Goal: Task Accomplishment & Management: Use online tool/utility

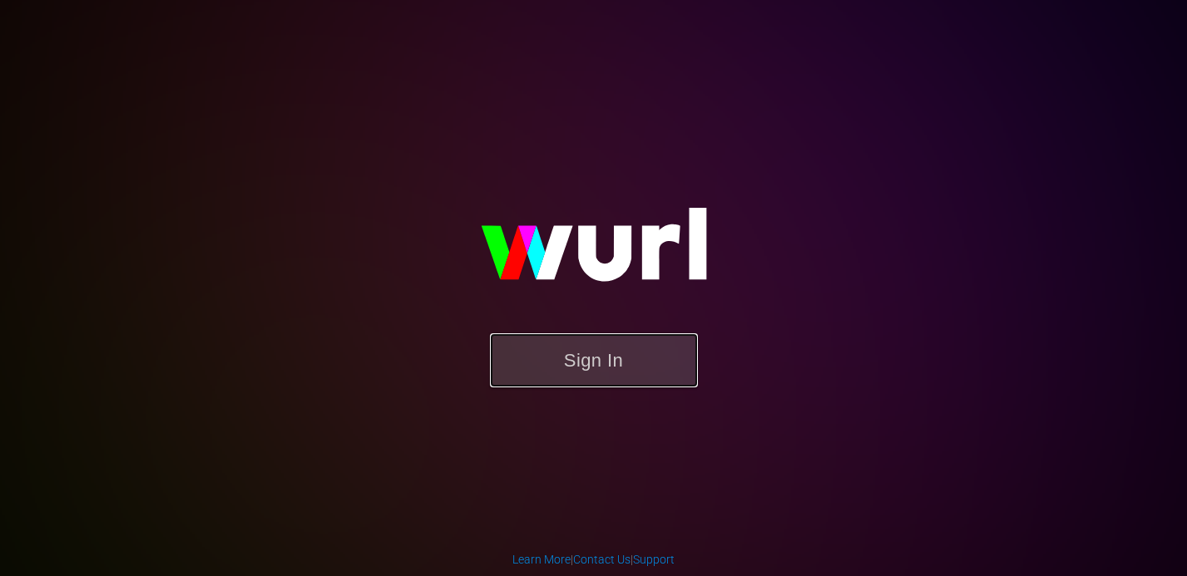
click at [574, 367] on button "Sign In" at bounding box center [594, 360] width 208 height 54
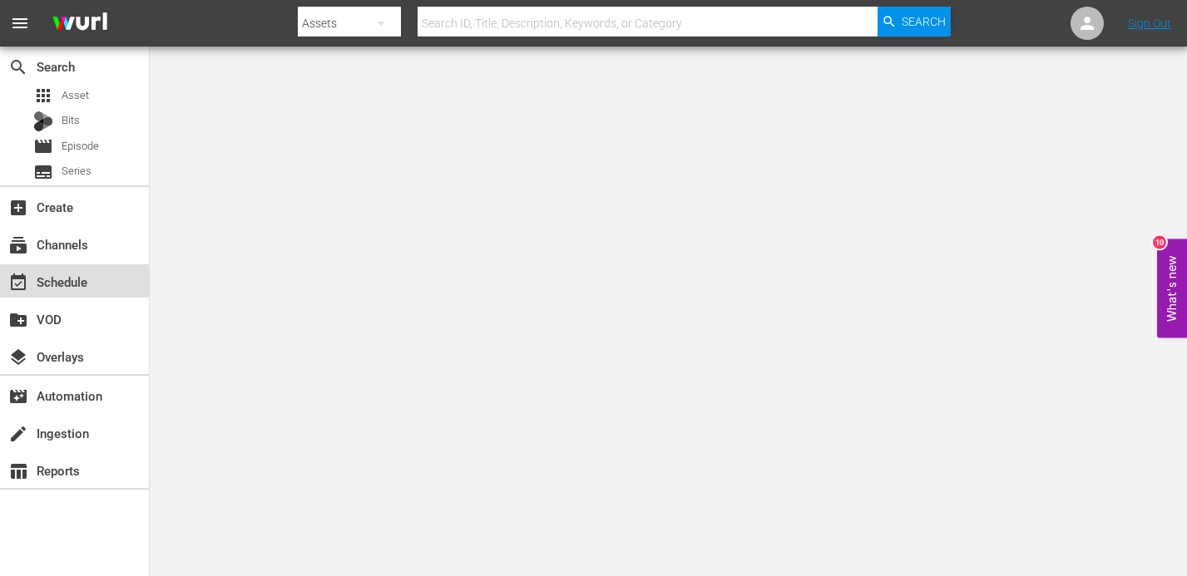
click at [77, 286] on div "event_available Schedule" at bounding box center [46, 279] width 93 height 15
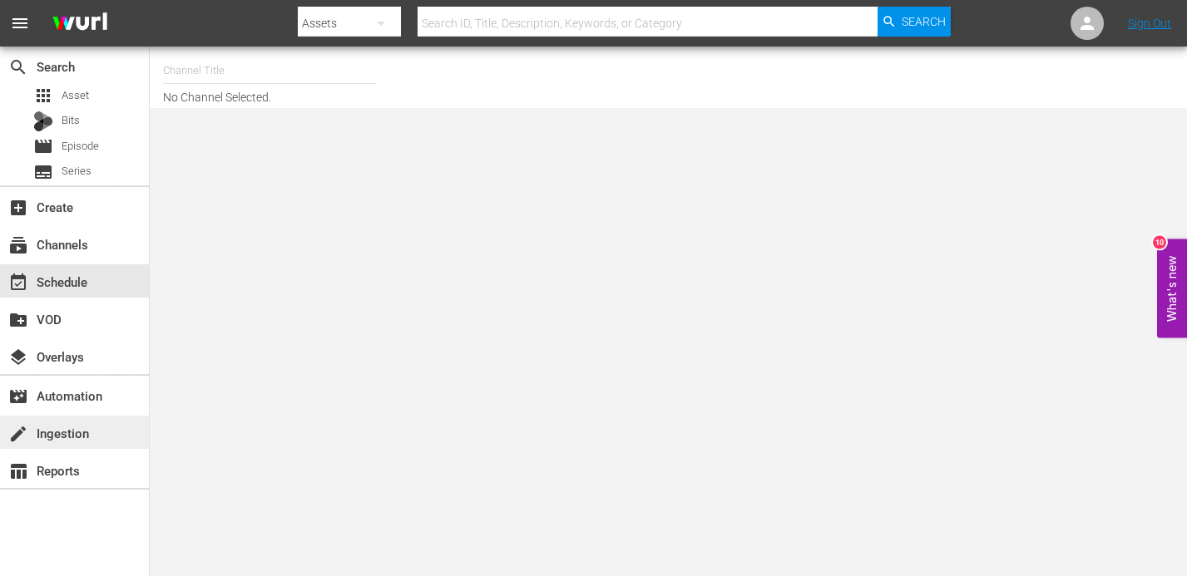
click at [71, 437] on div "create Ingestion" at bounding box center [46, 430] width 93 height 15
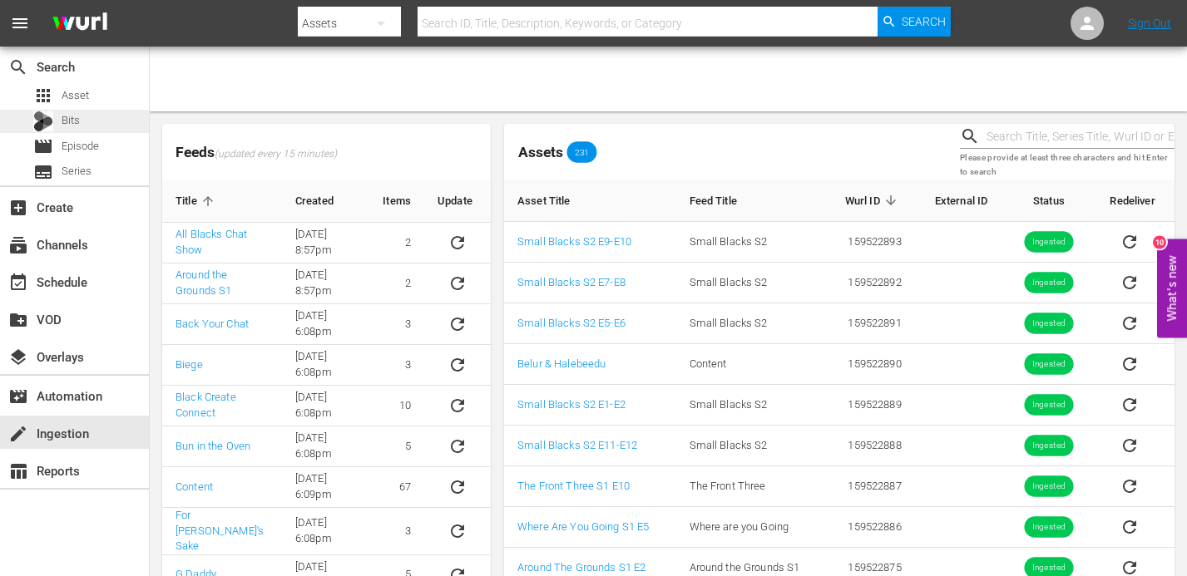
click at [84, 111] on div "Bits" at bounding box center [74, 121] width 149 height 23
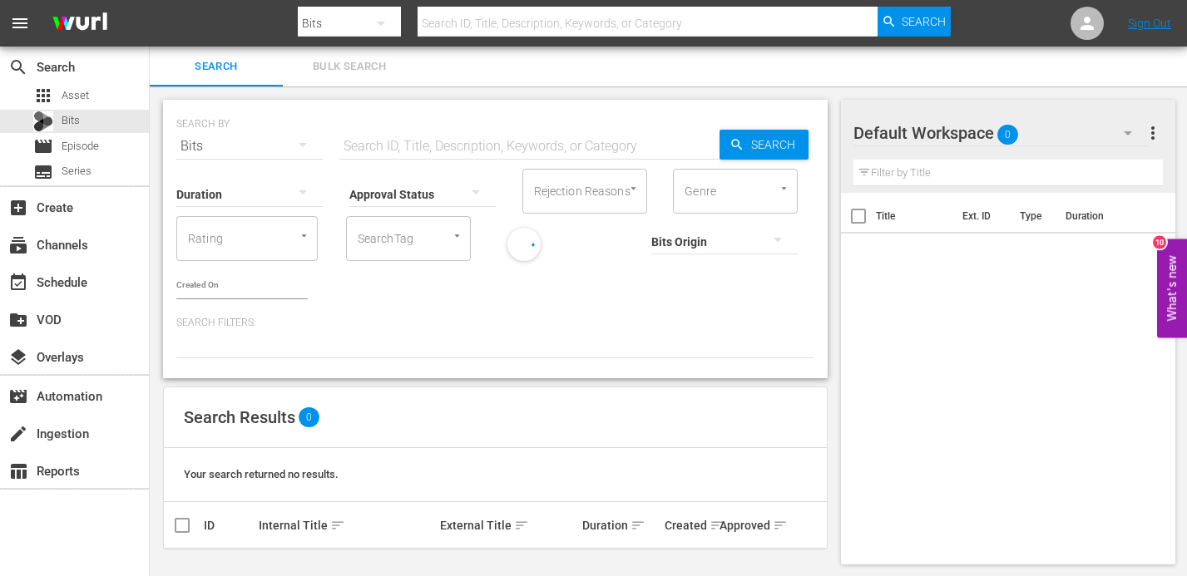
scroll to position [3, 0]
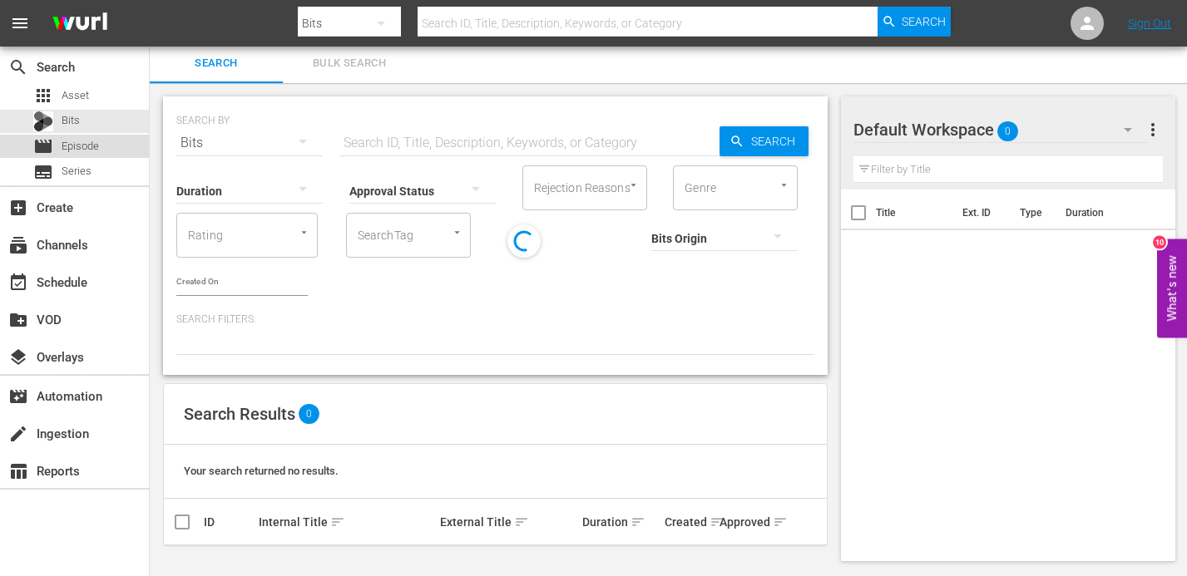
click at [90, 150] on span "Episode" at bounding box center [80, 146] width 37 height 17
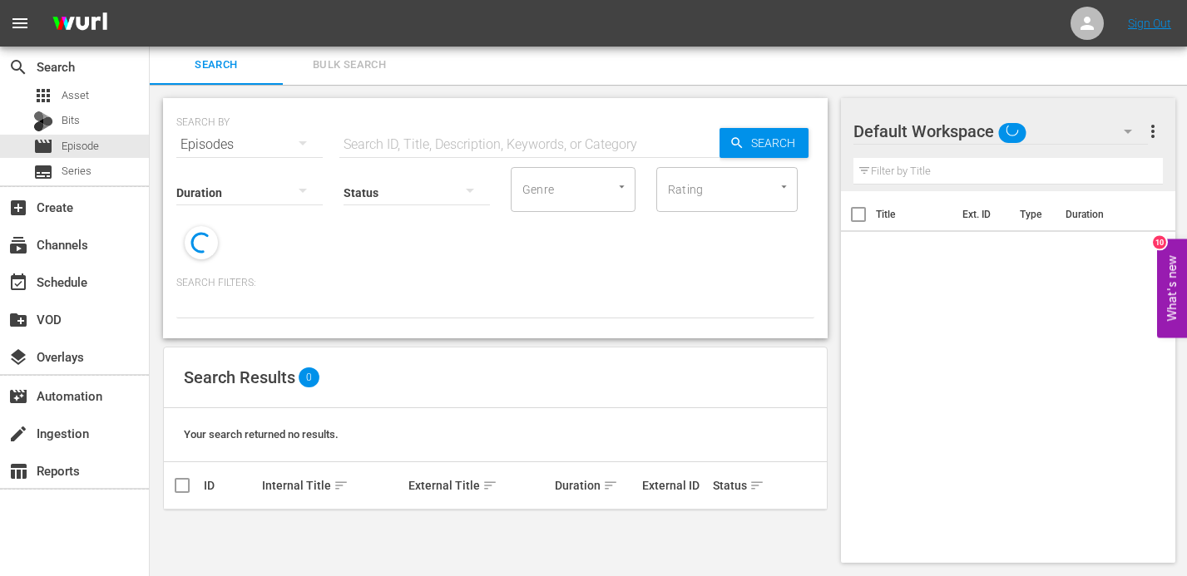
scroll to position [2, 0]
click at [87, 178] on span "Series" at bounding box center [77, 171] width 30 height 17
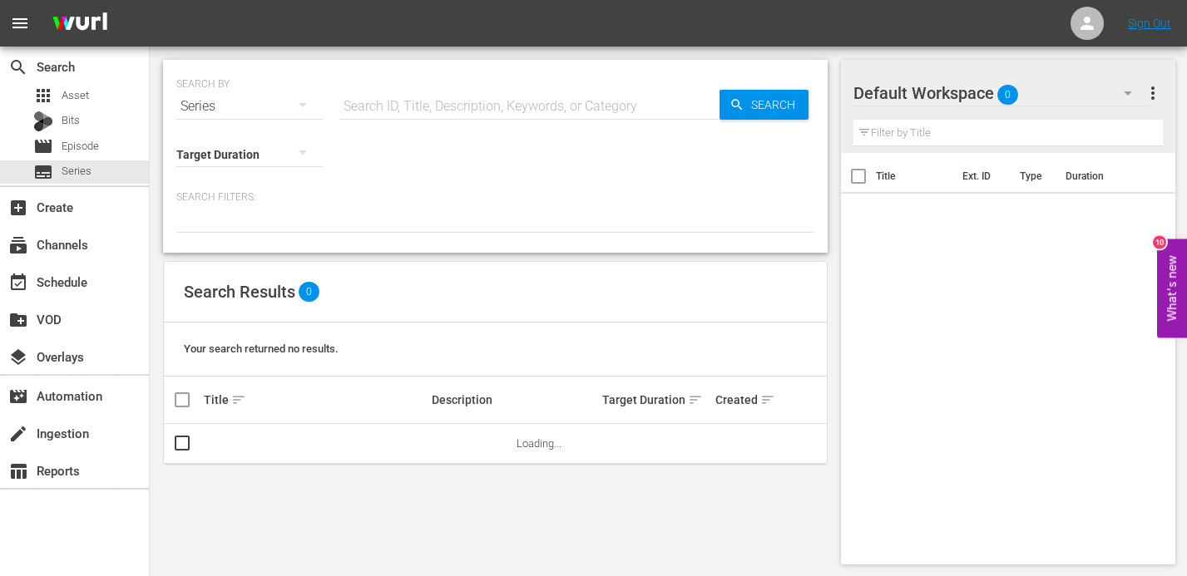
click at [279, 117] on div "Target Duration" at bounding box center [249, 144] width 146 height 60
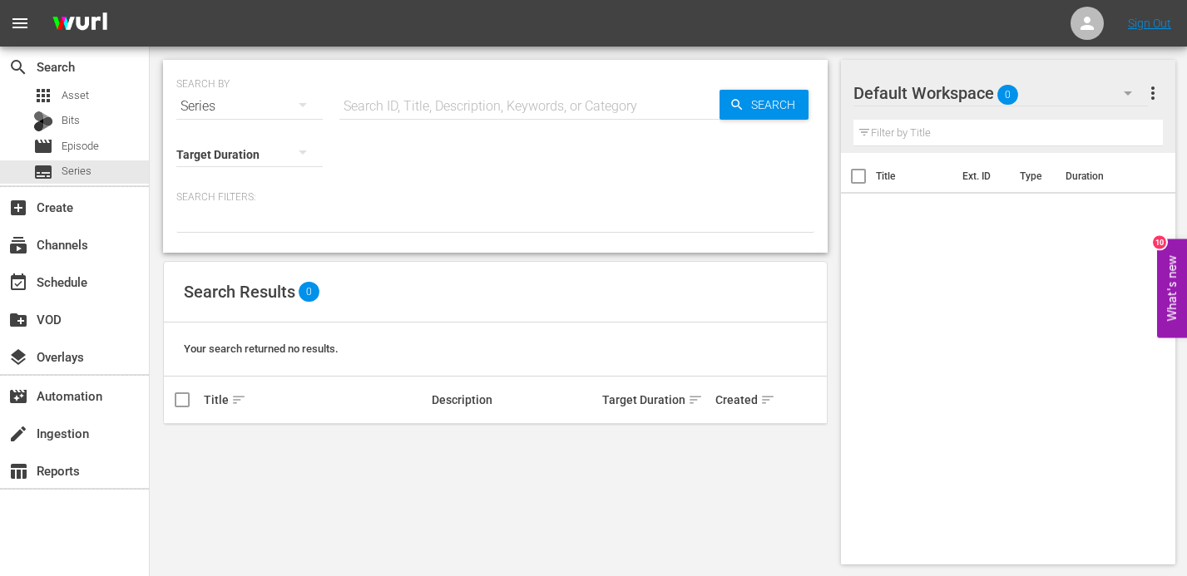
click at [303, 105] on icon "button" at bounding box center [303, 105] width 8 height 4
click at [303, 106] on div "Channels Series Episodes Bits Assets" at bounding box center [593, 288] width 1187 height 576
click at [405, 125] on input "text" at bounding box center [529, 106] width 380 height 40
click at [429, 106] on input "text" at bounding box center [529, 106] width 380 height 40
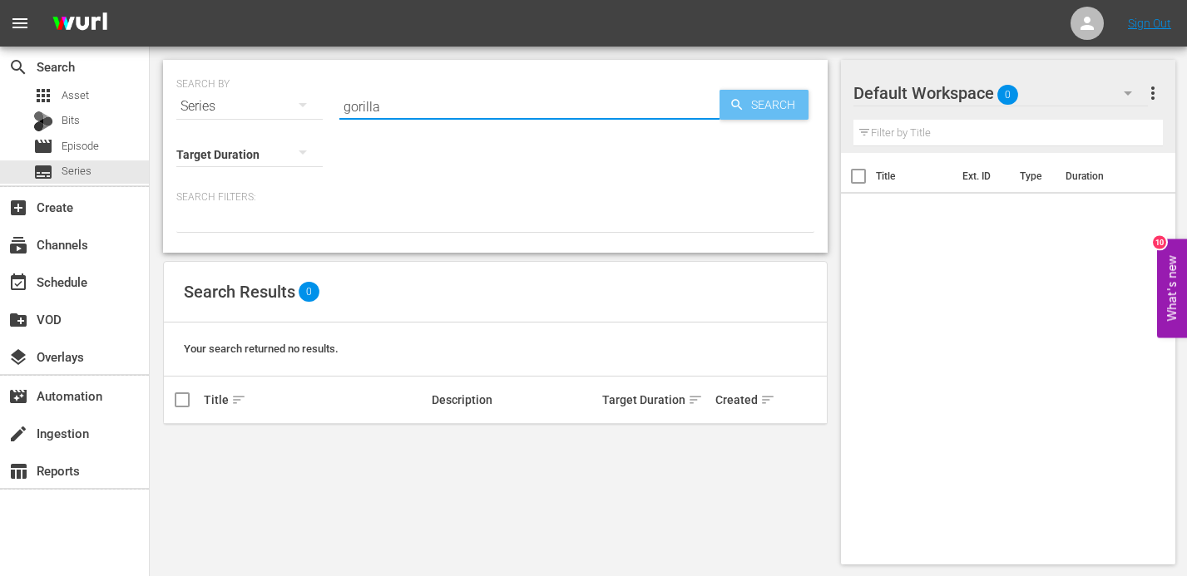
type input "gorilla"
click at [786, 106] on span "Search" at bounding box center [776, 105] width 64 height 30
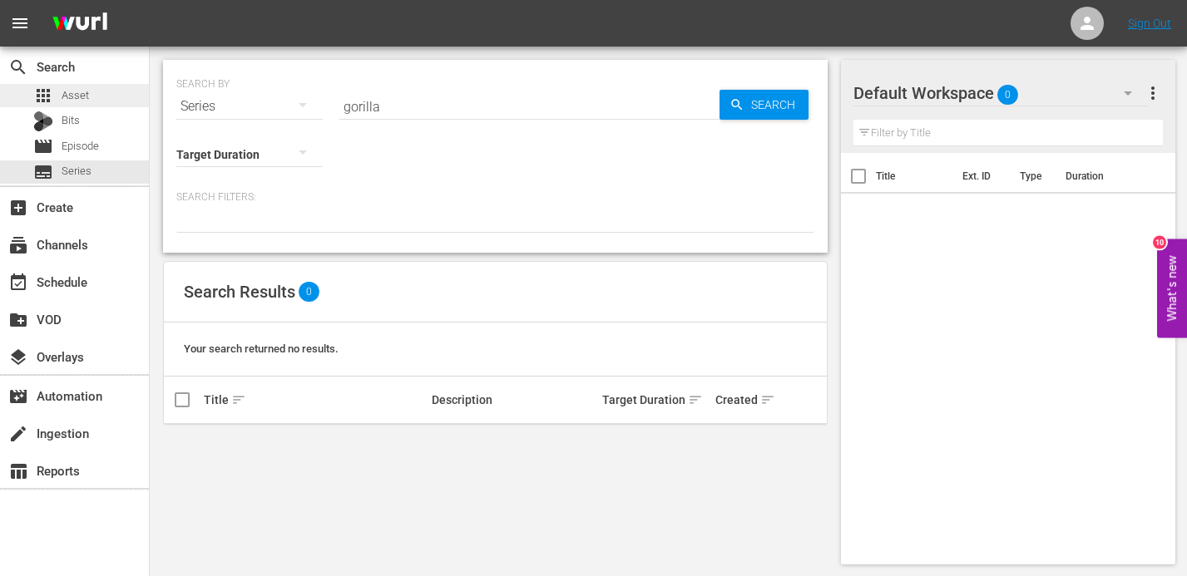
click at [56, 93] on div "apps Asset" at bounding box center [61, 95] width 56 height 23
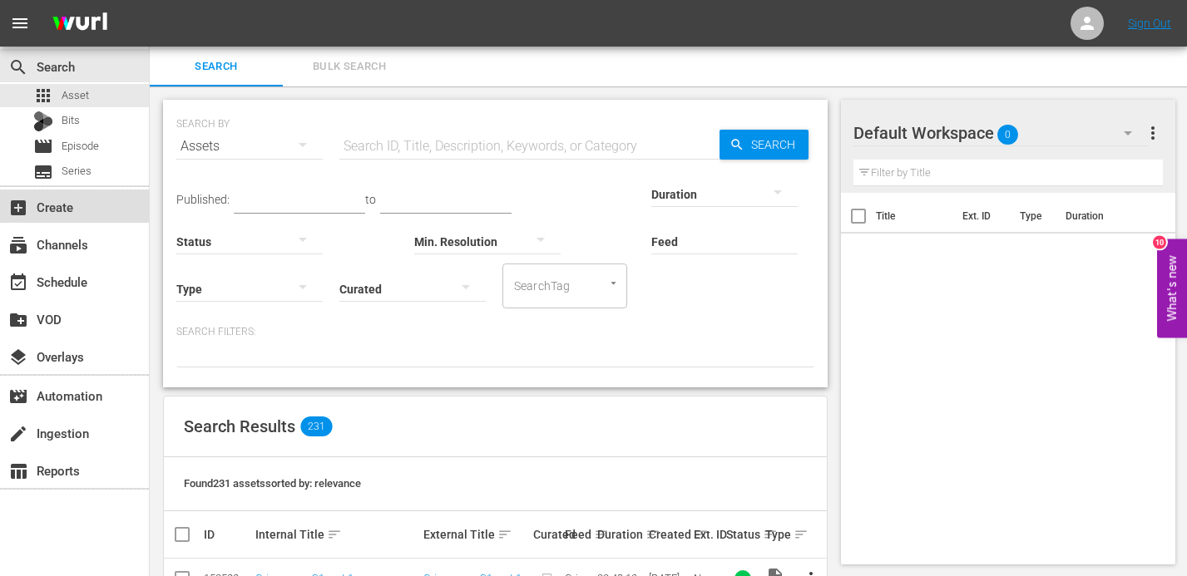
click at [58, 210] on div "add_box Create" at bounding box center [46, 204] width 93 height 15
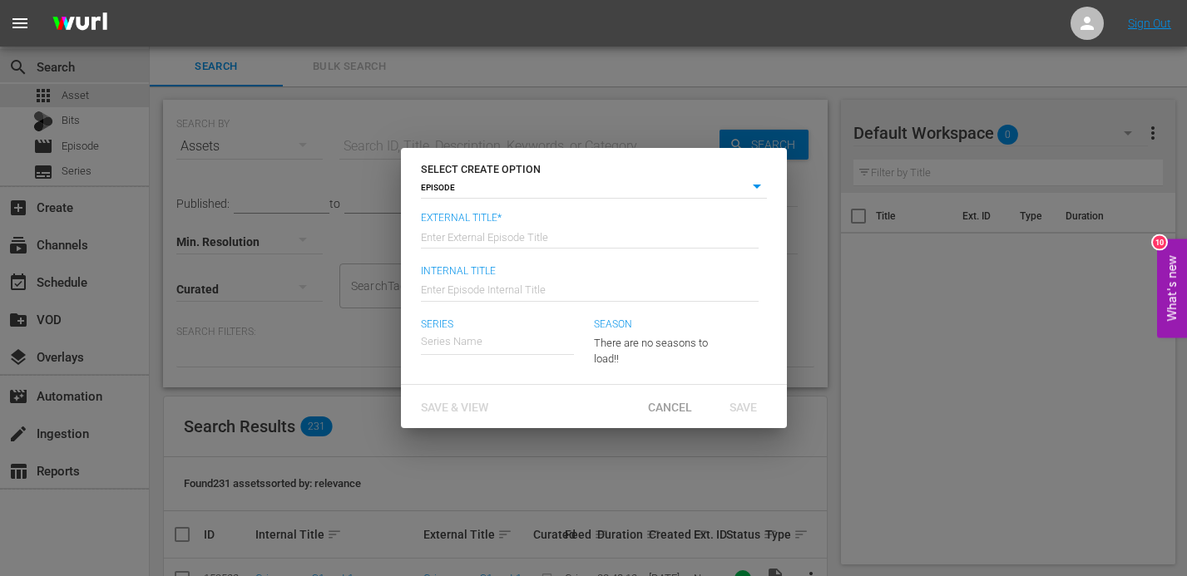
click at [553, 180] on body "menu Sign Out search Search apps Asset Bits movie Episode subtitles Series add_…" at bounding box center [593, 288] width 1187 height 576
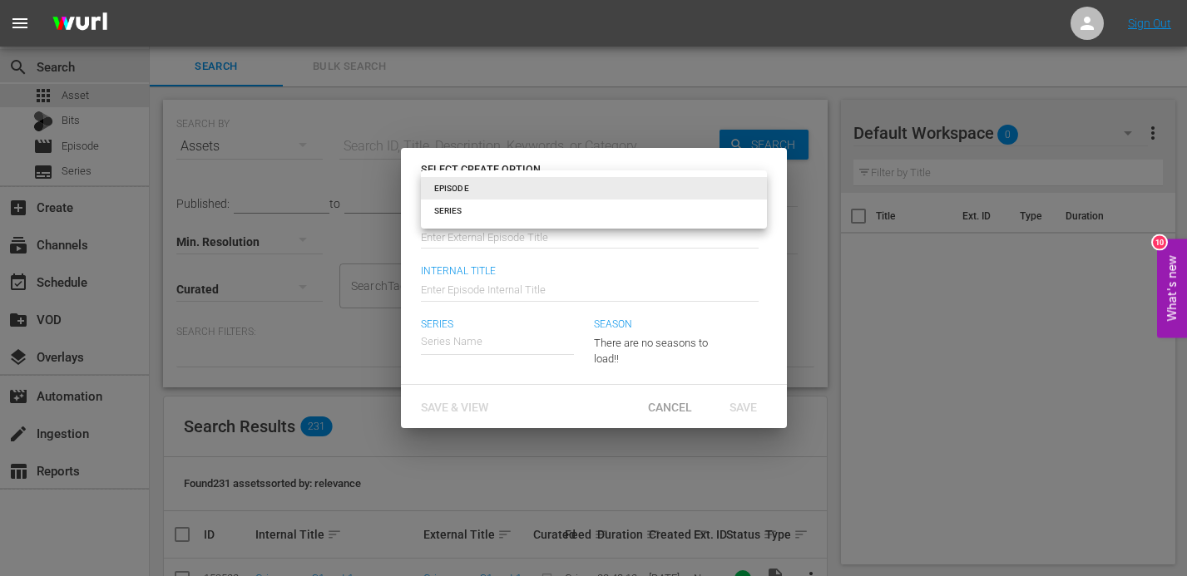
click at [718, 289] on div at bounding box center [593, 288] width 1187 height 576
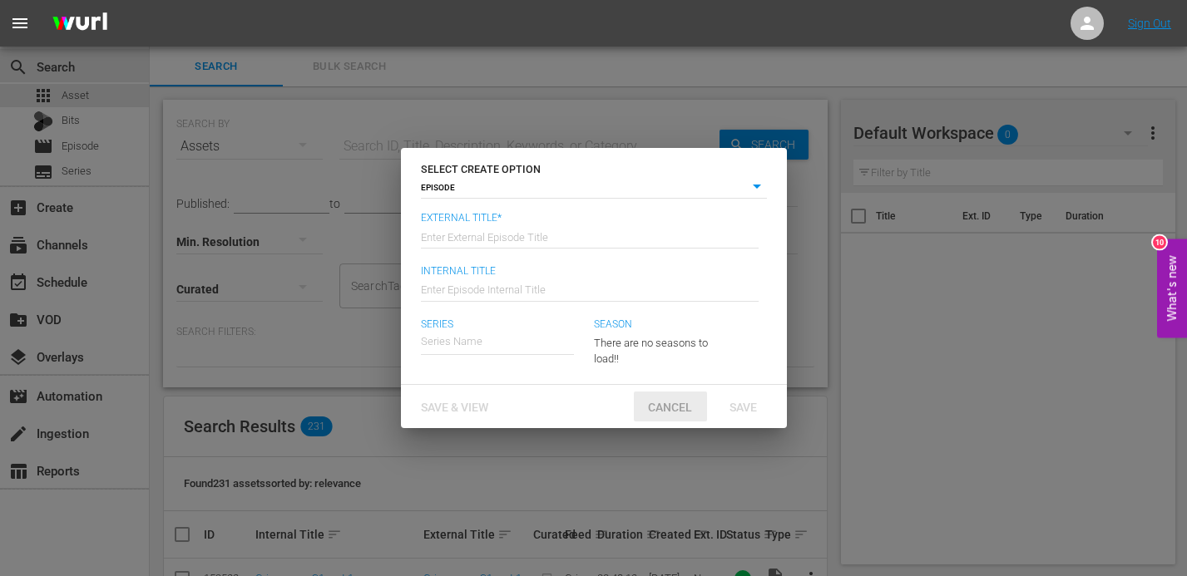
click at [675, 410] on span "Cancel" at bounding box center [669, 407] width 71 height 13
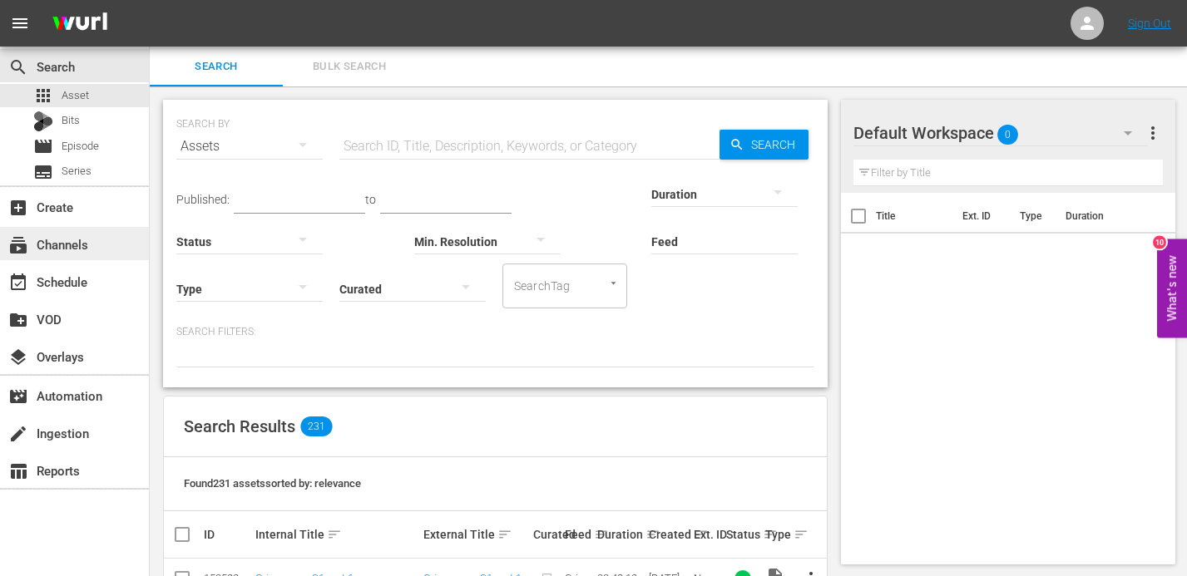
click at [73, 249] on div "subscriptions Channels" at bounding box center [46, 241] width 93 height 15
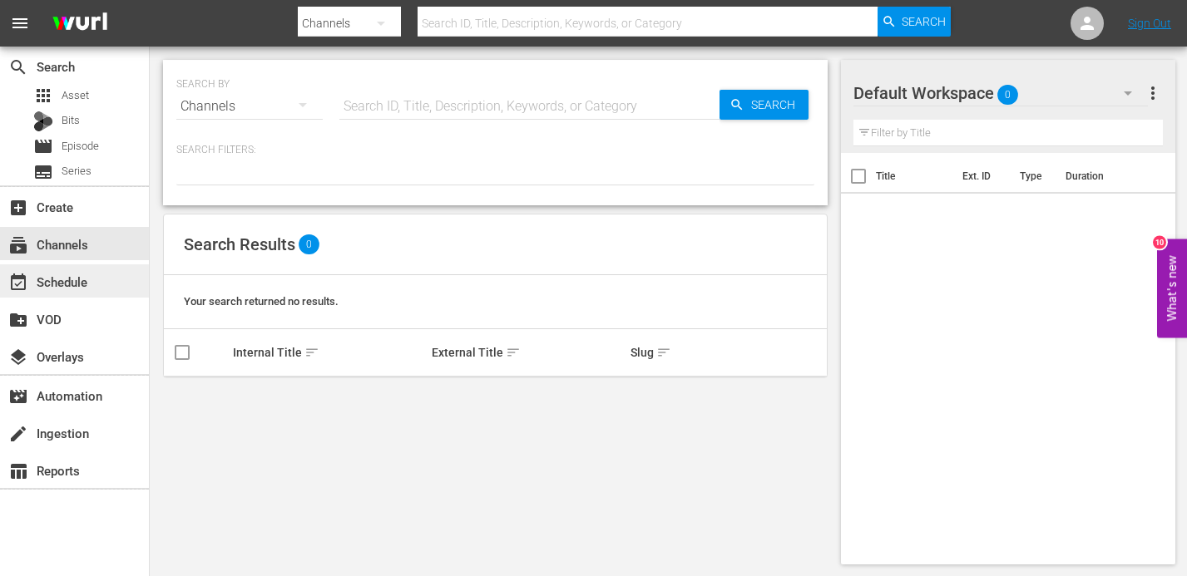
click at [80, 284] on div "event_available Schedule" at bounding box center [46, 279] width 93 height 15
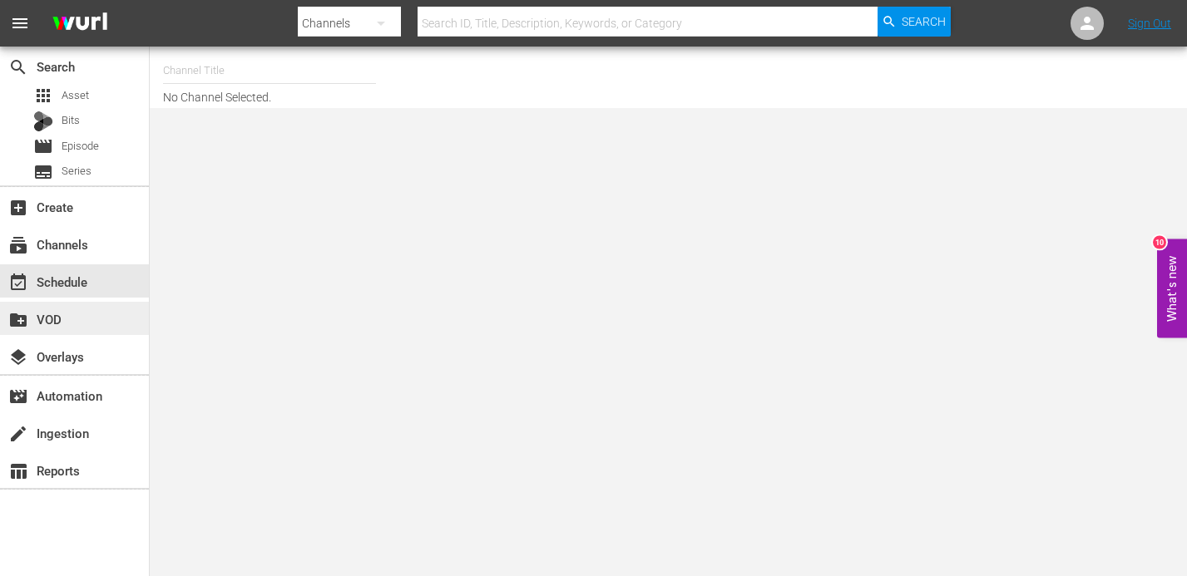
click at [74, 316] on div "create_new_folder VOD" at bounding box center [46, 316] width 93 height 15
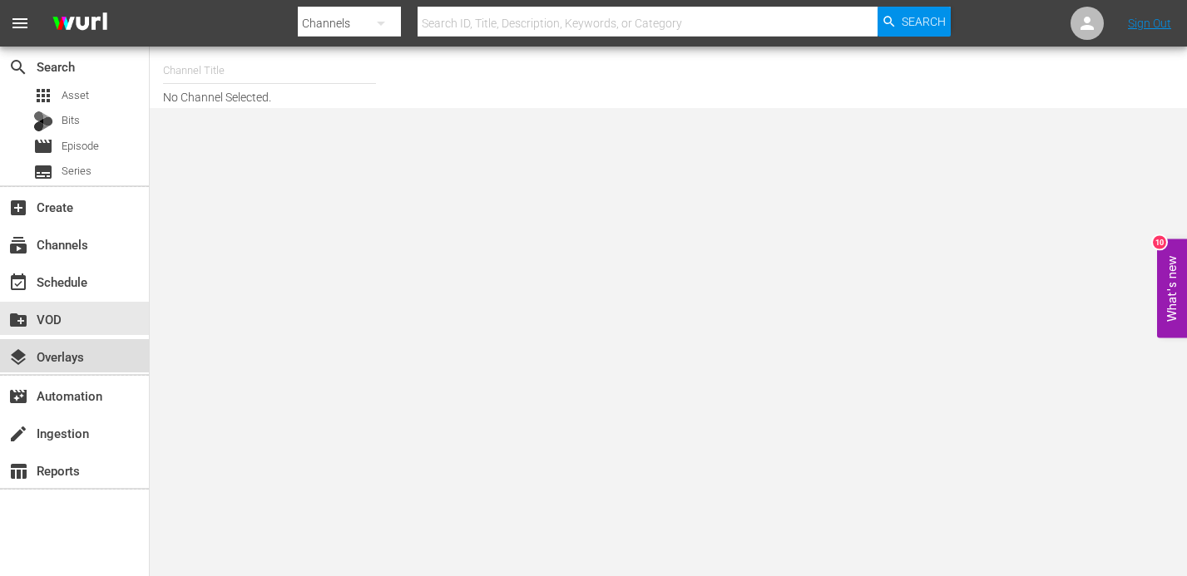
click at [76, 356] on div "layers Overlays" at bounding box center [46, 354] width 93 height 15
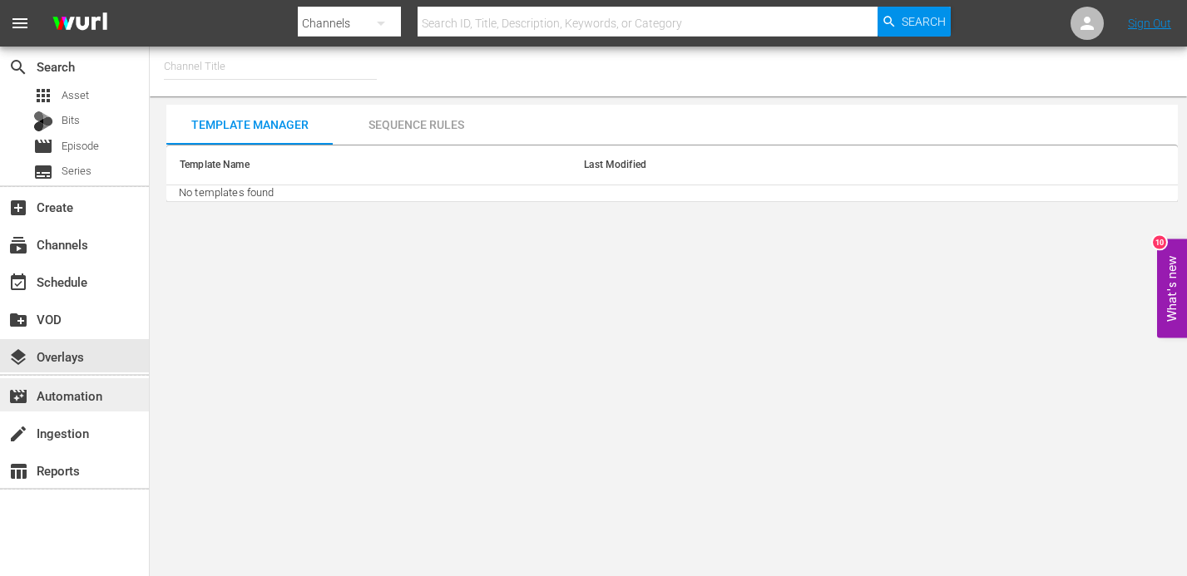
click at [80, 401] on div "movie_filter Automation" at bounding box center [46, 393] width 93 height 15
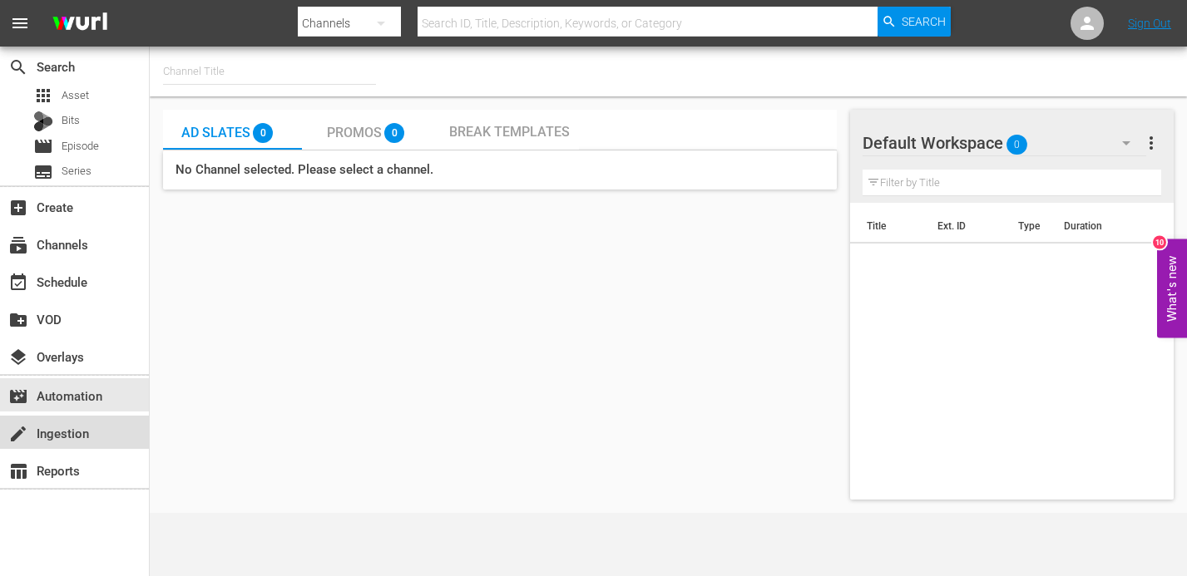
click at [81, 438] on div "create Ingestion" at bounding box center [46, 430] width 93 height 15
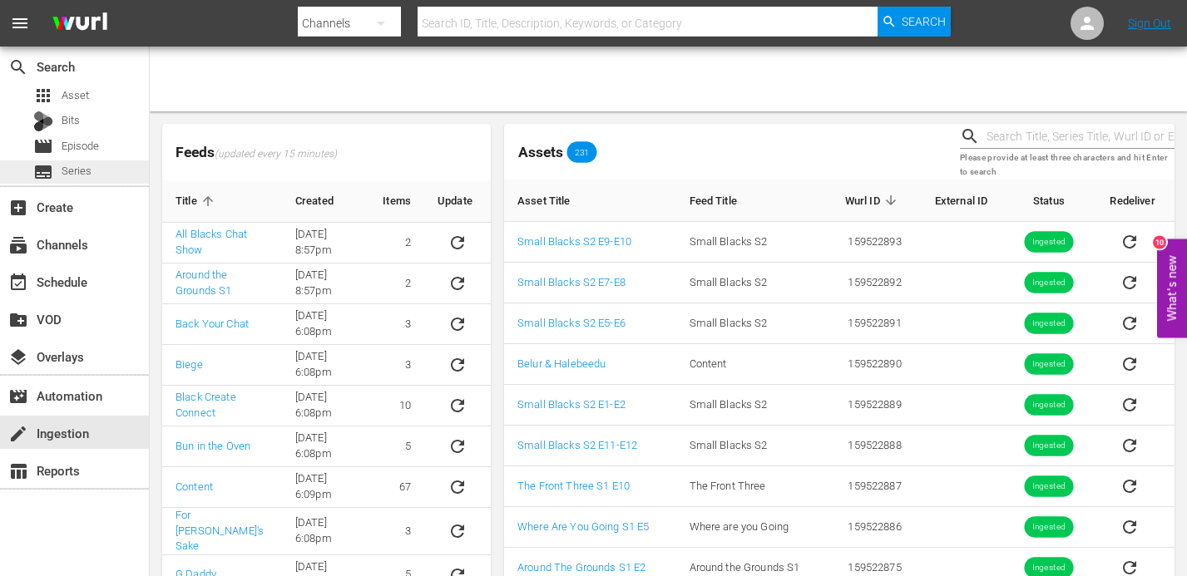
click at [83, 163] on span "Series" at bounding box center [77, 171] width 30 height 17
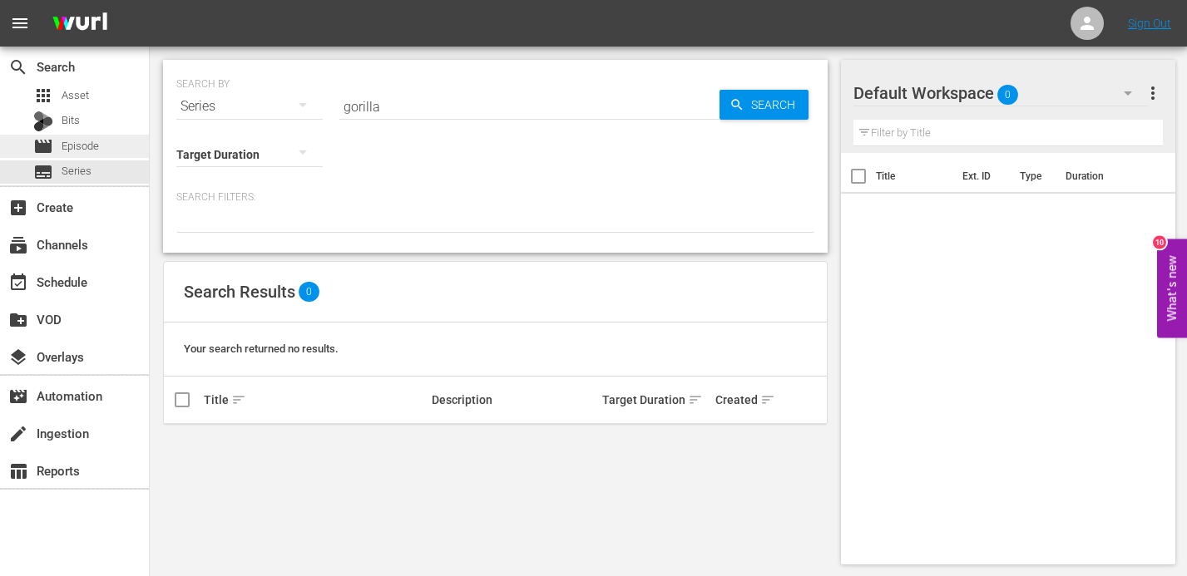
click at [84, 144] on span "Episode" at bounding box center [80, 146] width 37 height 17
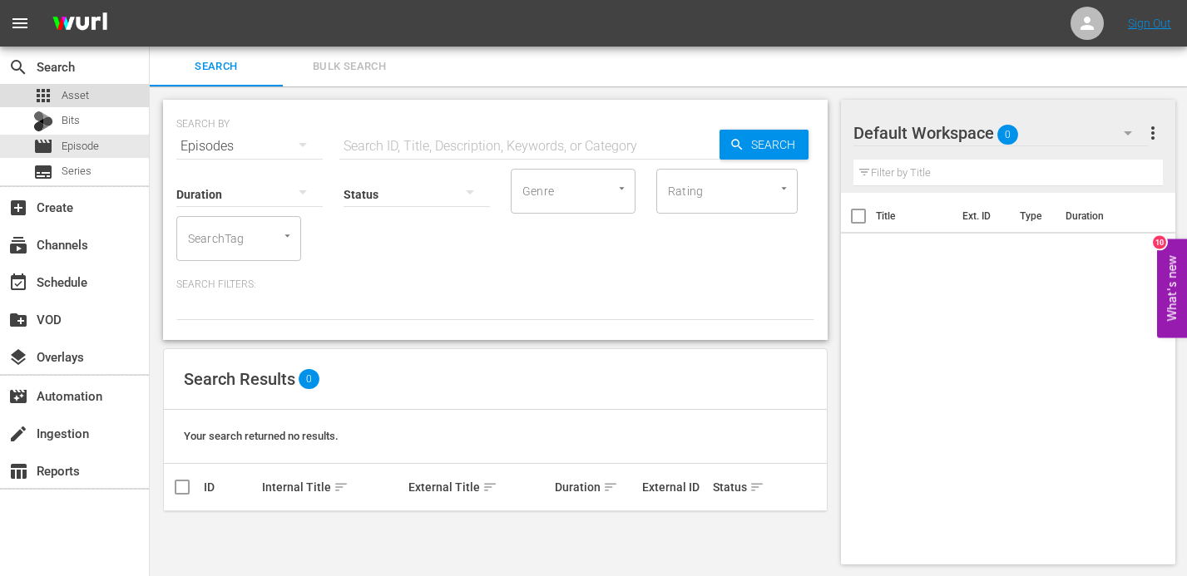
click at [80, 96] on span "Asset" at bounding box center [75, 95] width 27 height 17
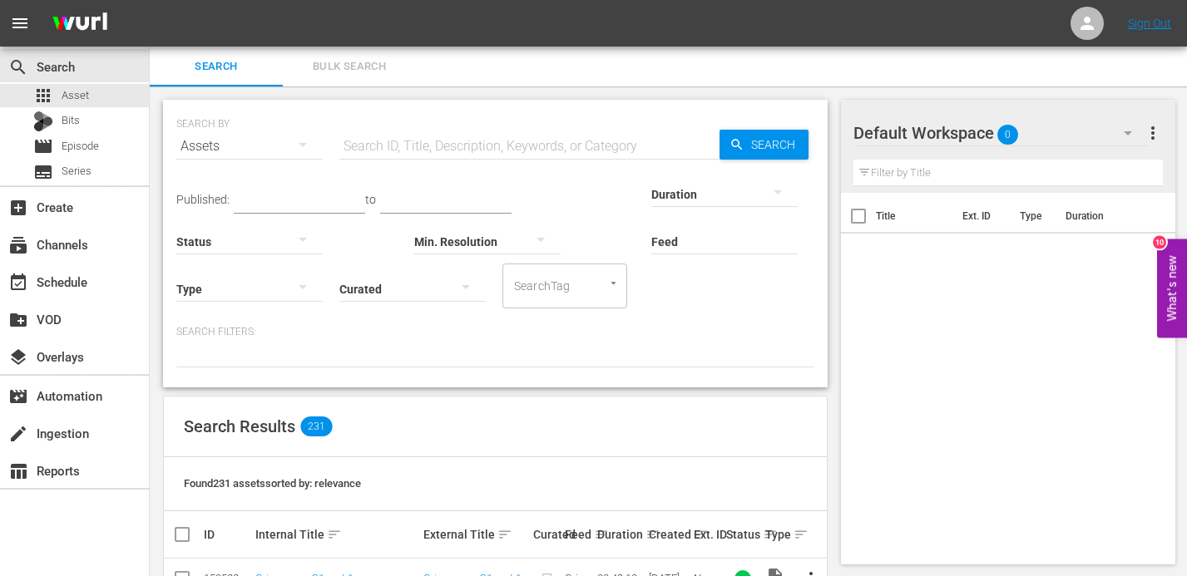
click at [300, 204] on div "Status" at bounding box center [249, 231] width 146 height 60
click at [321, 211] on div "Status" at bounding box center [249, 231] width 146 height 60
click at [299, 201] on div "Status" at bounding box center [249, 231] width 146 height 60
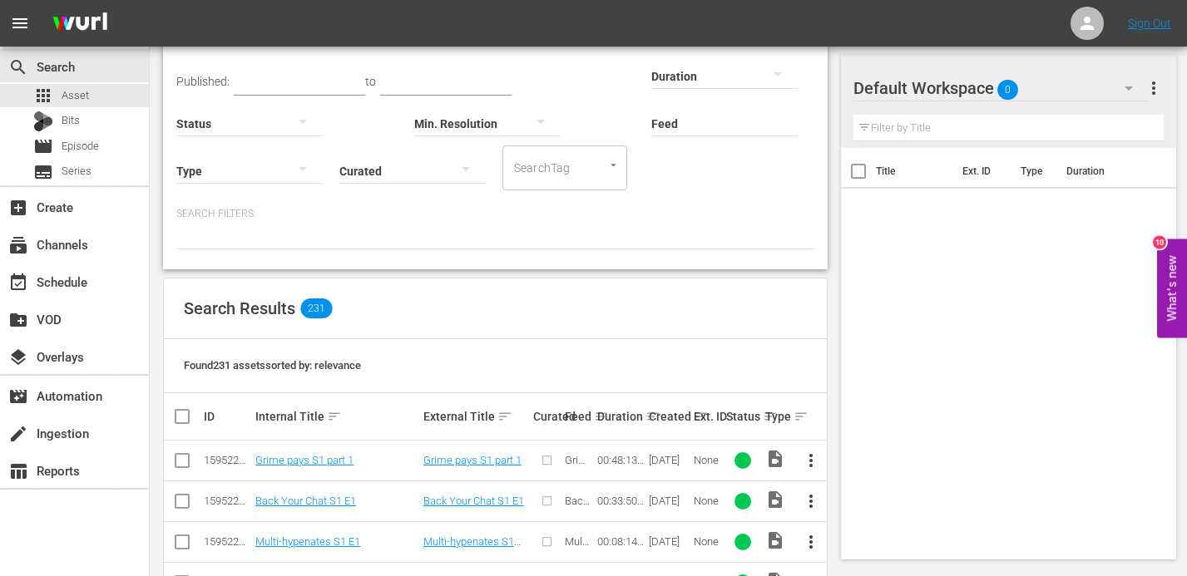
scroll to position [146, 0]
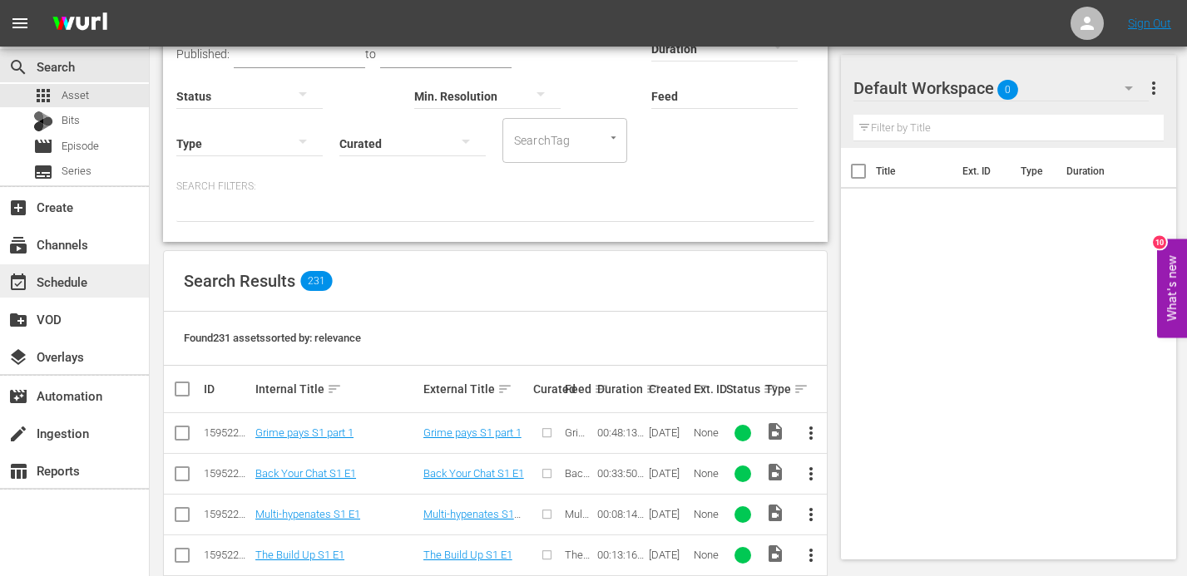
click at [72, 268] on div "event_available Schedule" at bounding box center [74, 280] width 149 height 33
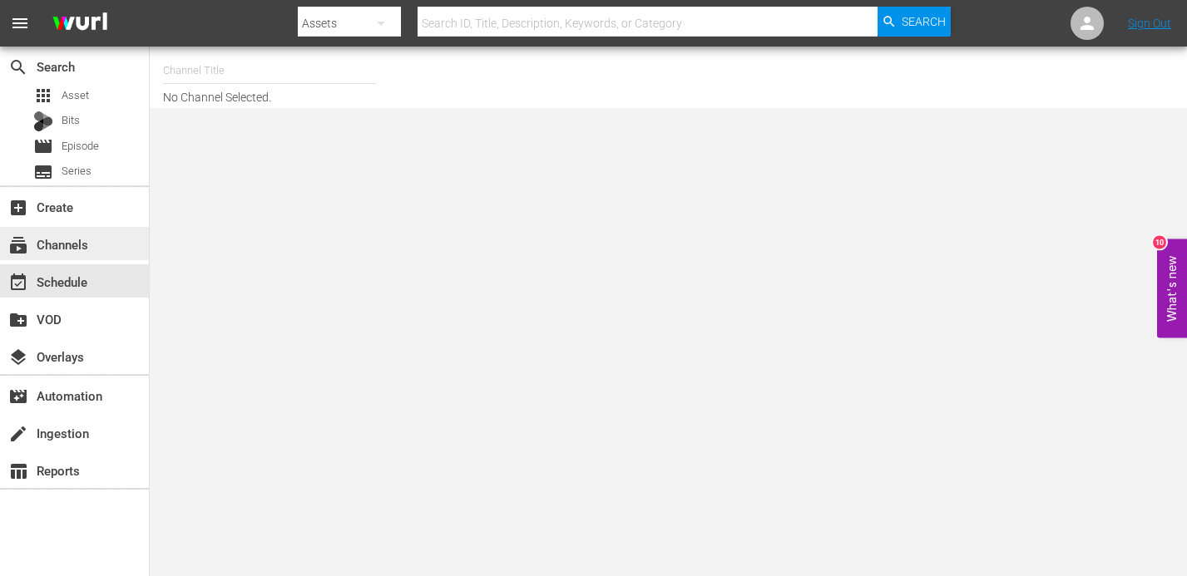
click at [73, 241] on div "subscriptions Channels" at bounding box center [46, 241] width 93 height 15
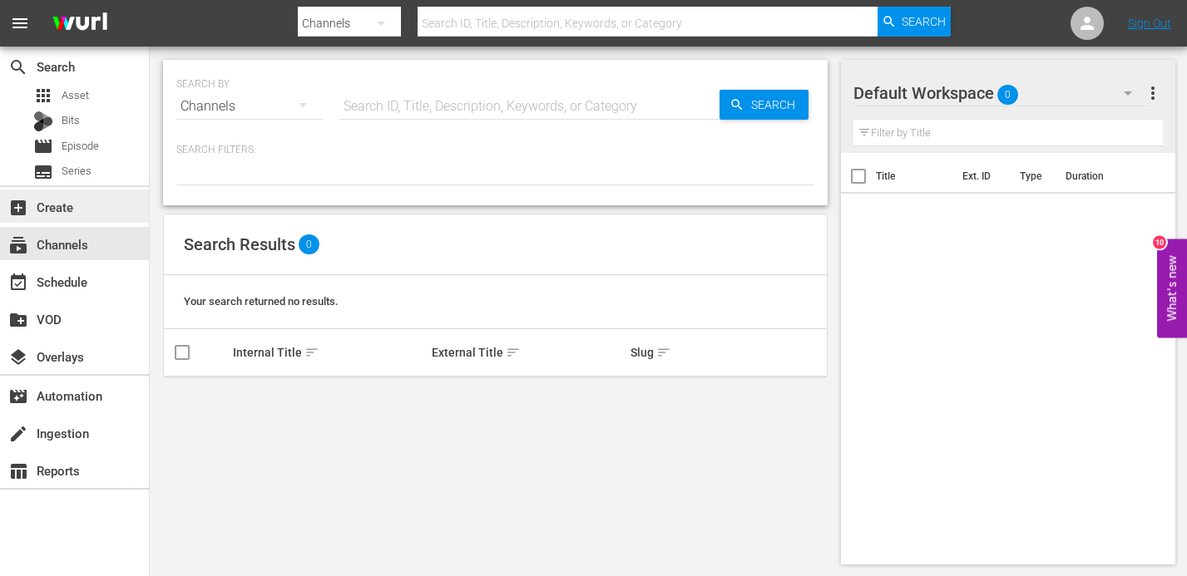
click at [62, 208] on div "add_box Create" at bounding box center [46, 204] width 93 height 15
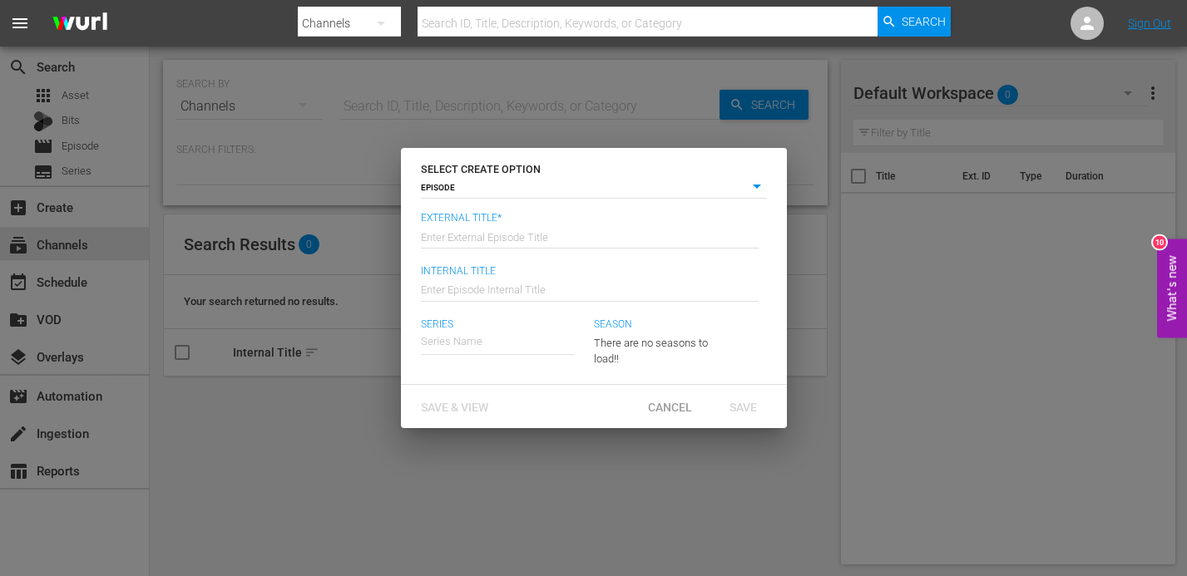
click at [226, 152] on div "SELECT CREATE OPTION EPISODE episode External Title* Enter External Episode Tit…" at bounding box center [593, 288] width 1187 height 576
click at [665, 413] on span "Cancel" at bounding box center [669, 407] width 71 height 13
